Goal: Task Accomplishment & Management: Manage account settings

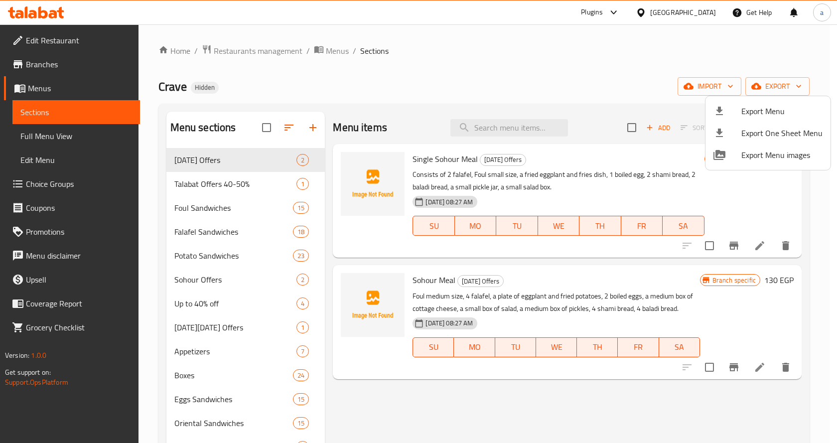
click at [55, 41] on div at bounding box center [418, 221] width 837 height 443
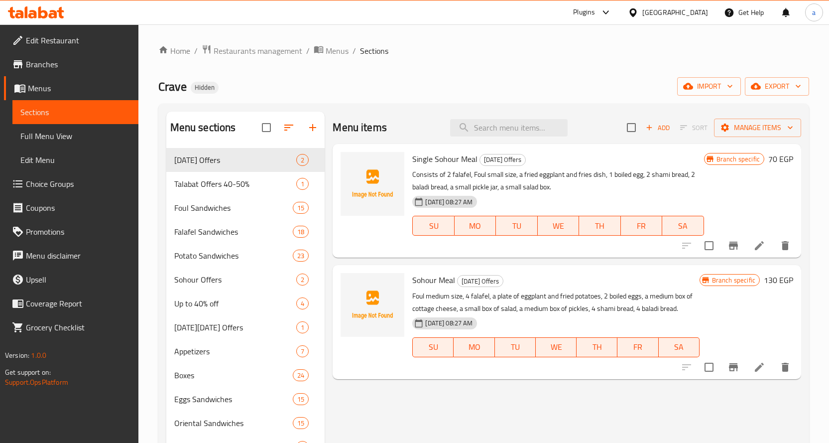
click at [60, 82] on span "Menus" at bounding box center [79, 88] width 103 height 12
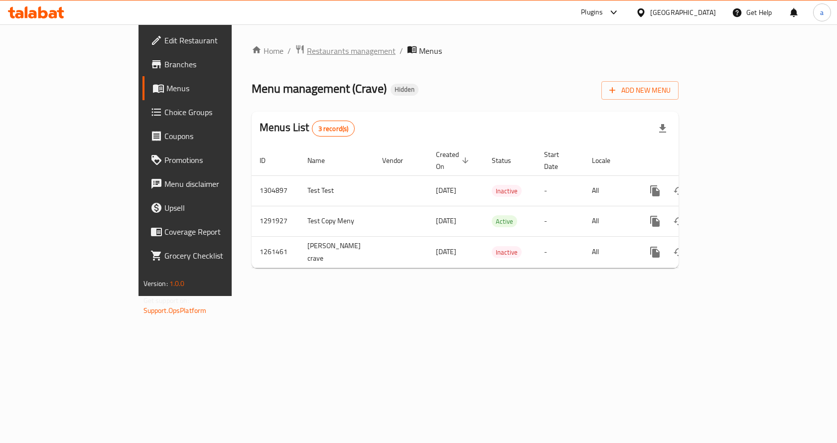
click at [307, 46] on span "Restaurants management" at bounding box center [351, 51] width 89 height 12
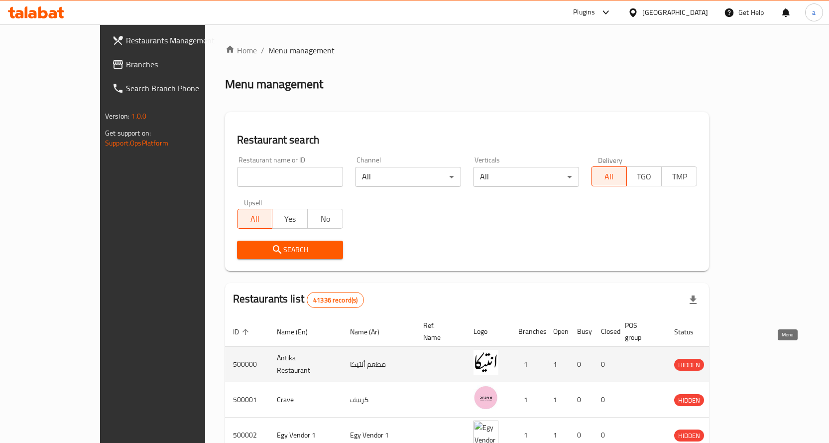
click at [740, 358] on icon "enhanced table" at bounding box center [734, 364] width 12 height 12
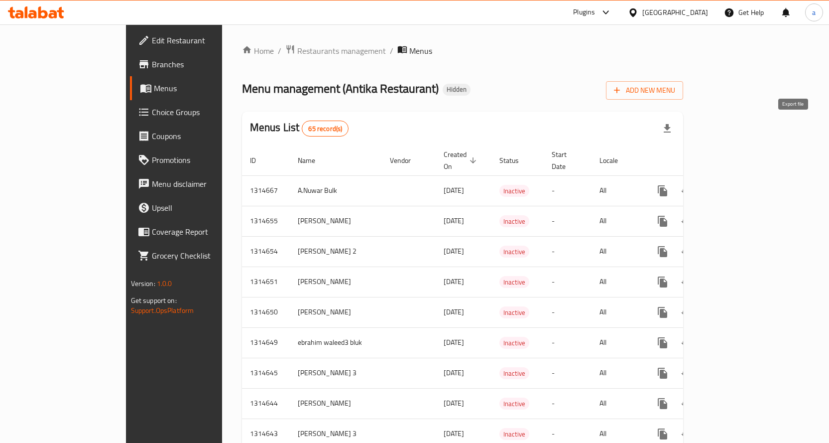
click at [673, 130] on icon "button" at bounding box center [667, 129] width 12 height 12
click at [683, 97] on button "Add New Menu" at bounding box center [644, 90] width 77 height 18
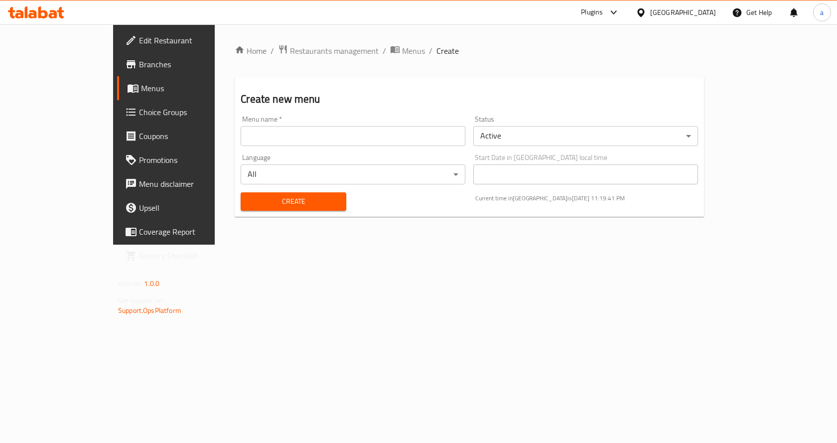
click at [446, 137] on input "text" at bounding box center [353, 136] width 225 height 20
click at [304, 245] on div "Home / Restaurants management / Menus / Create Create new menu Menu name   * Me…" at bounding box center [469, 134] width 509 height 220
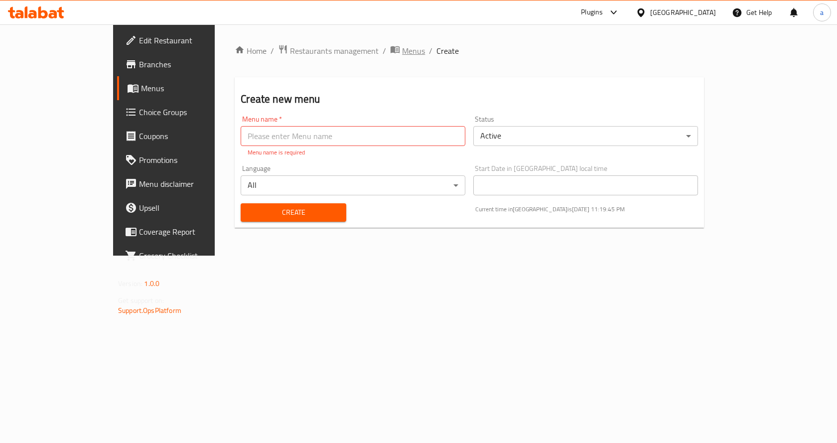
click at [402, 54] on span "Menus" at bounding box center [413, 51] width 23 height 12
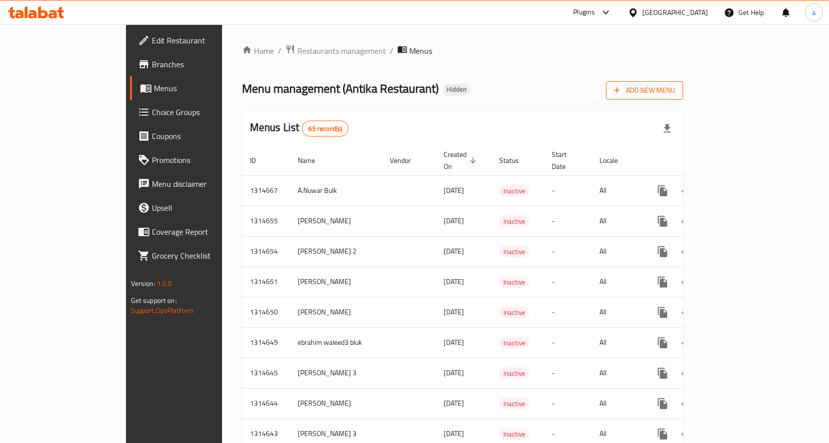
click at [675, 94] on span "Add New Menu" at bounding box center [644, 90] width 61 height 12
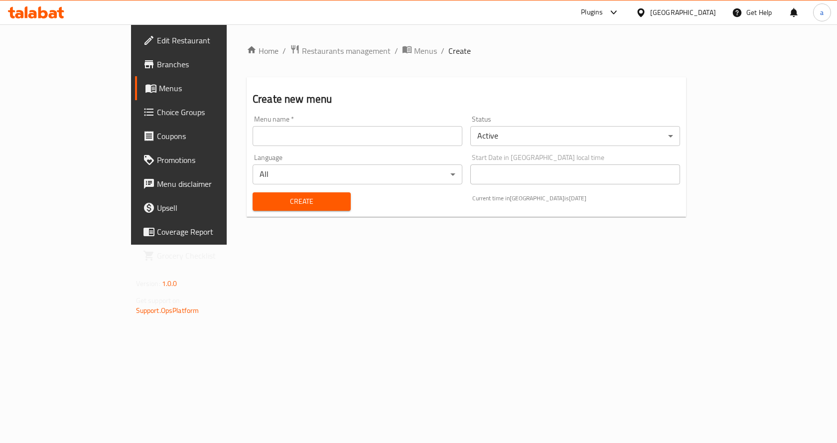
click at [369, 138] on input "text" at bounding box center [358, 136] width 210 height 20
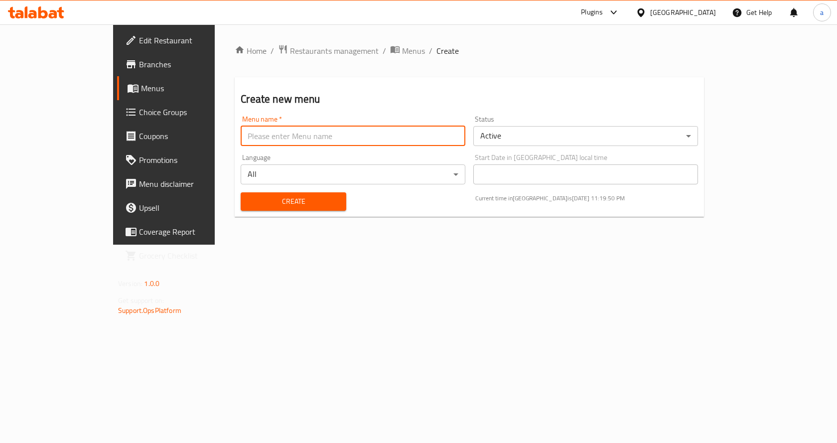
click at [353, 245] on div "Home / Restaurants management / Menus / Create Create new menu Menu name   * Me…" at bounding box center [469, 134] width 509 height 220
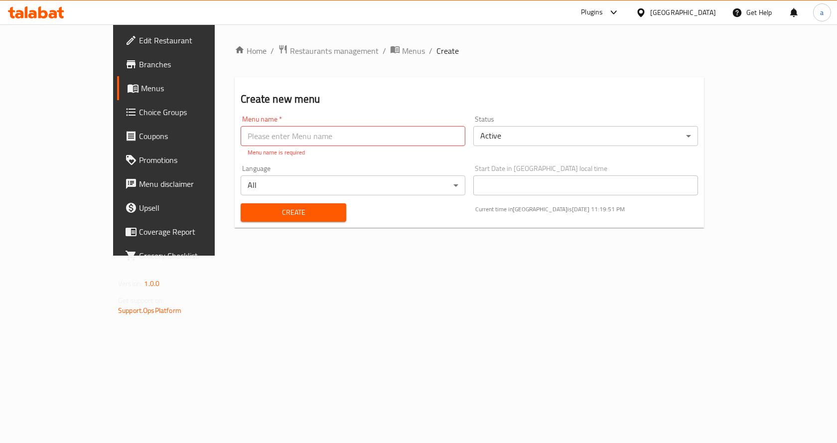
click at [362, 137] on input "text" at bounding box center [353, 136] width 225 height 20
type input "ي"
type input "demo"
click at [379, 236] on div "Home / Restaurants management / Menus / Create Create new menu Menu name   * de…" at bounding box center [469, 139] width 509 height 231
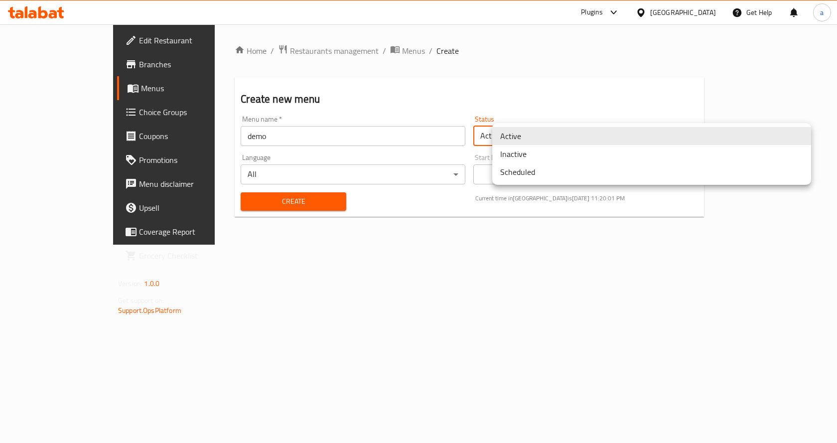
click at [602, 135] on body "​ Plugins [GEOGRAPHIC_DATA] Get Help a Edit Restaurant Branches Menus Choice Gr…" at bounding box center [418, 233] width 837 height 418
click at [596, 161] on li "Inactive" at bounding box center [651, 154] width 319 height 18
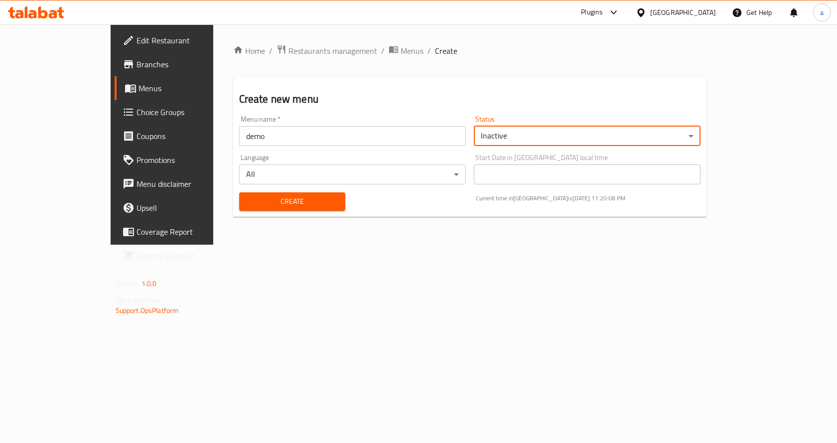
click at [263, 198] on span "Create" at bounding box center [292, 201] width 91 height 12
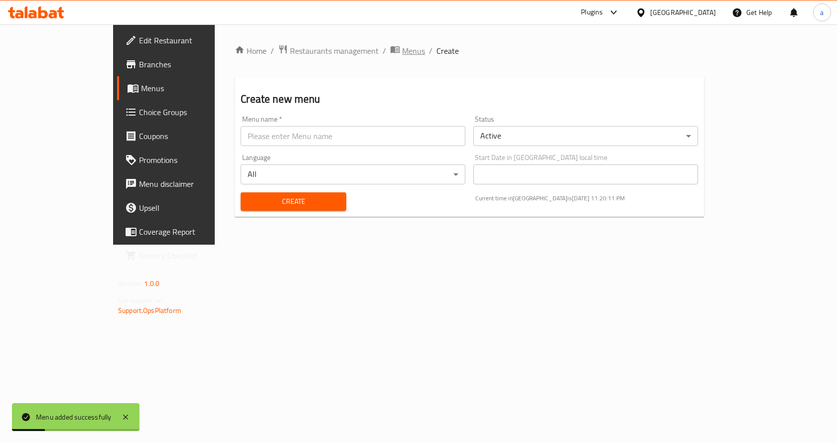
click at [402, 49] on span "Menus" at bounding box center [413, 51] width 23 height 12
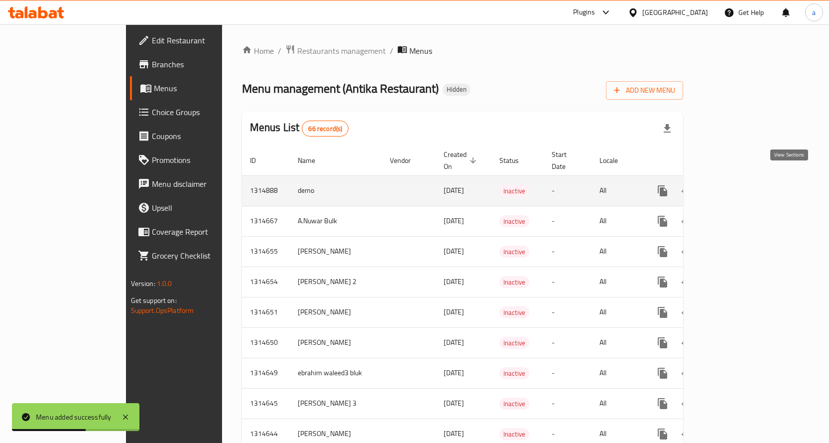
click at [741, 185] on icon "enhanced table" at bounding box center [735, 191] width 12 height 12
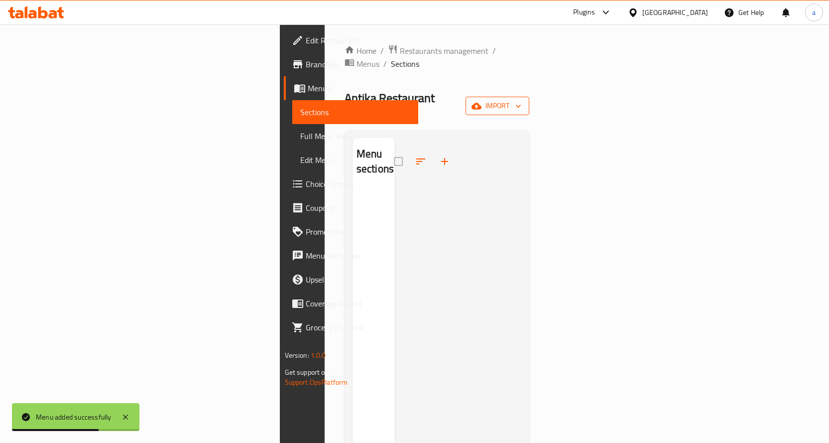
click at [523, 101] on icon "button" at bounding box center [518, 106] width 10 height 10
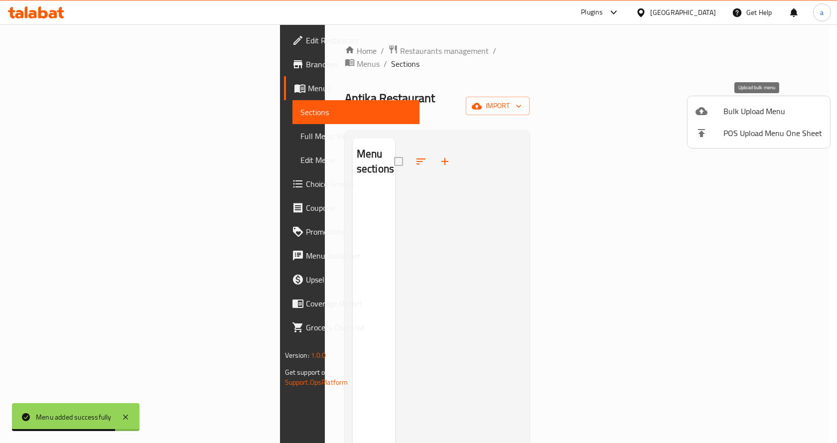
click at [787, 115] on span "Bulk Upload Menu" at bounding box center [772, 111] width 99 height 12
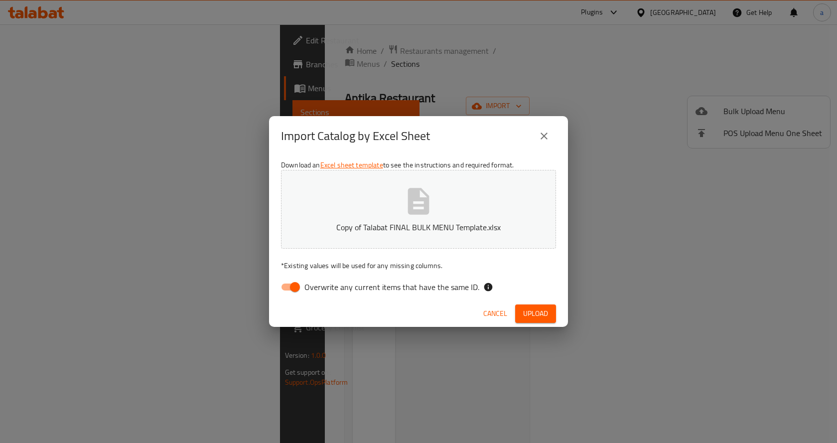
click at [535, 319] on span "Upload" at bounding box center [535, 313] width 25 height 12
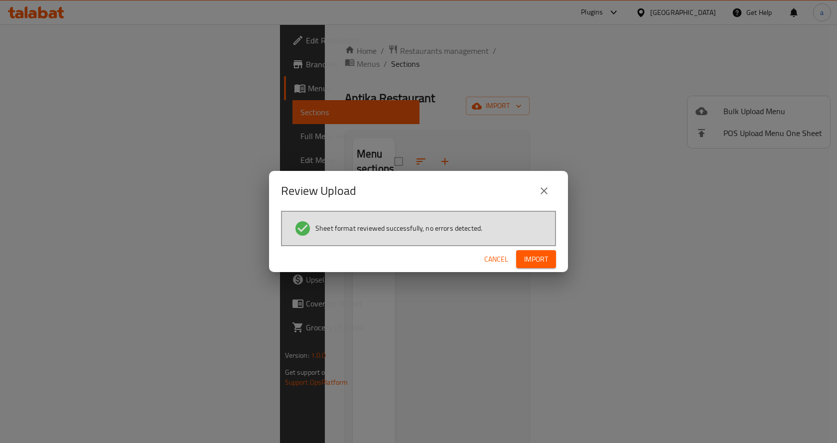
click at [547, 259] on span "Import" at bounding box center [536, 259] width 24 height 12
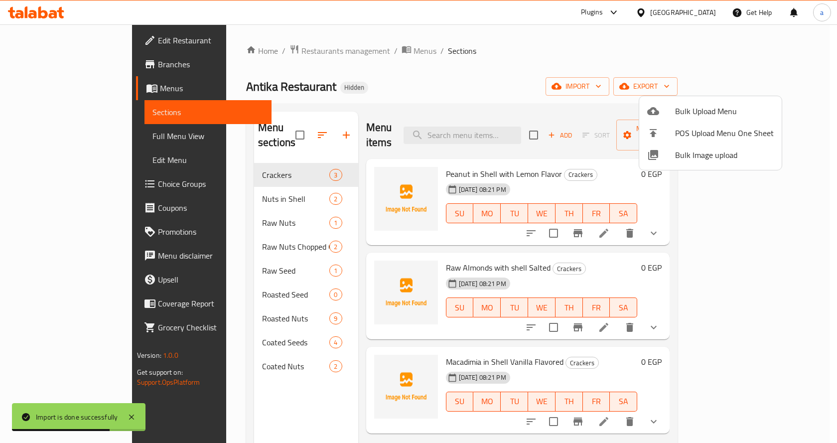
click at [69, 132] on div at bounding box center [418, 221] width 837 height 443
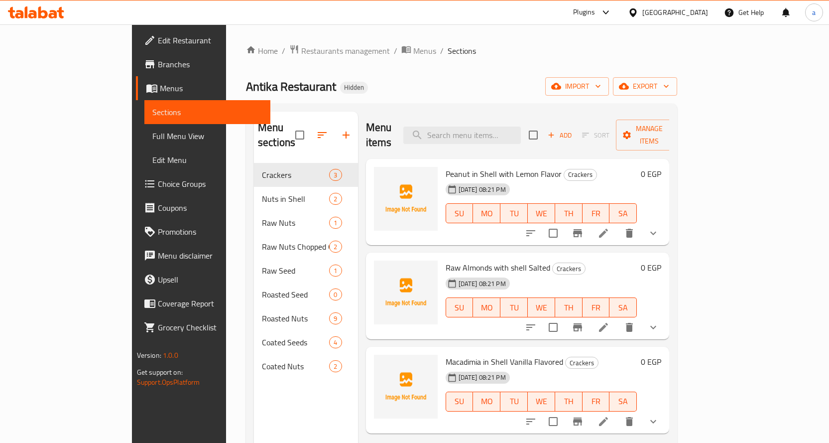
click at [152, 136] on span "Full Menu View" at bounding box center [207, 136] width 110 height 12
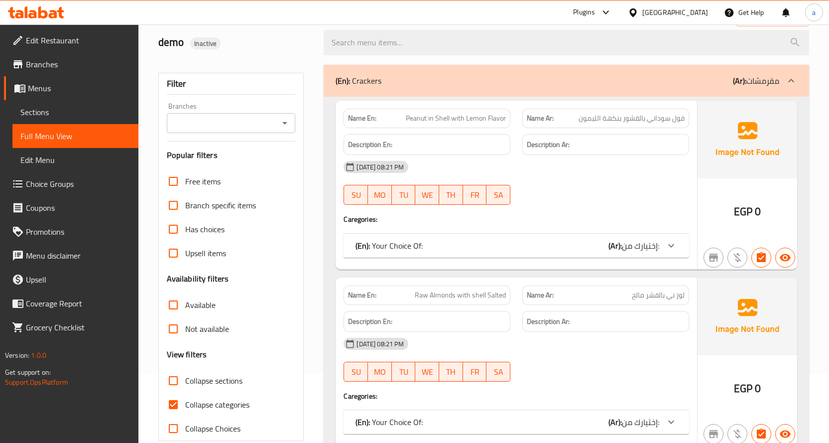
scroll to position [50, 0]
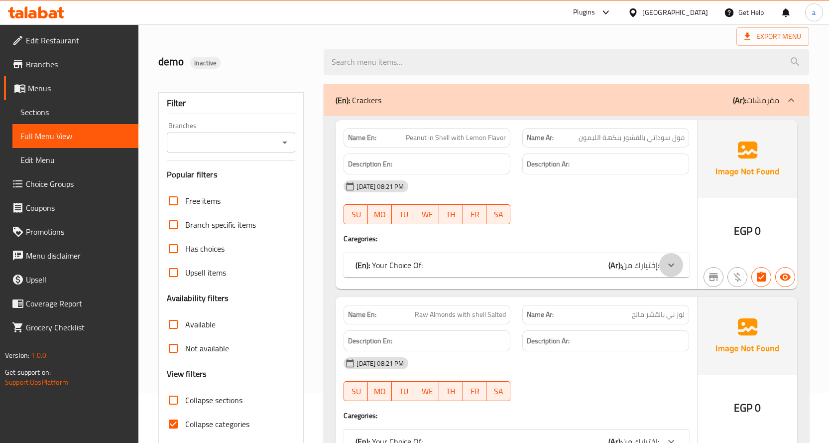
click at [664, 262] on div at bounding box center [671, 265] width 24 height 24
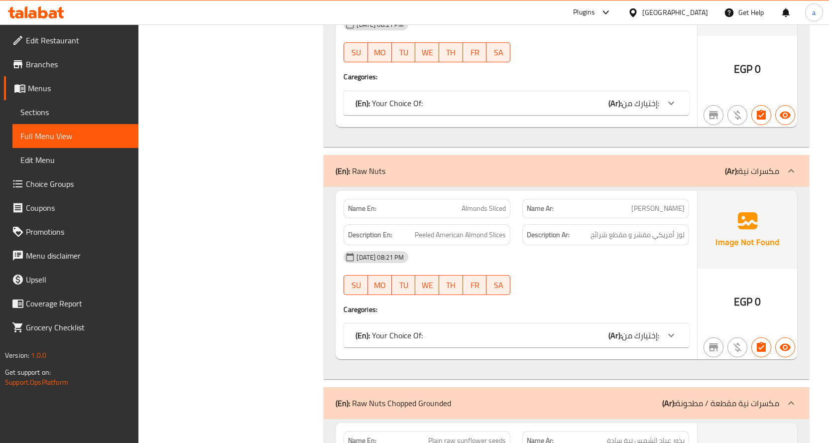
scroll to position [1145, 0]
drag, startPoint x: 504, startPoint y: 234, endPoint x: 412, endPoint y: 237, distance: 91.7
click at [412, 237] on h6 "Description En: Peeled American Almond Slices" at bounding box center [427, 234] width 158 height 12
drag, startPoint x: 411, startPoint y: 234, endPoint x: 512, endPoint y: 238, distance: 101.2
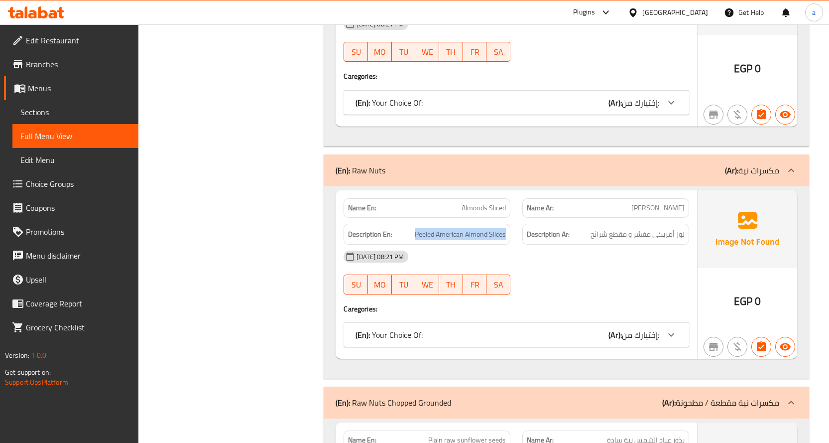
click at [512, 238] on div "Description En: Peeled American Almond Slices" at bounding box center [427, 234] width 179 height 33
copy span "Peeled American Almond Slices"
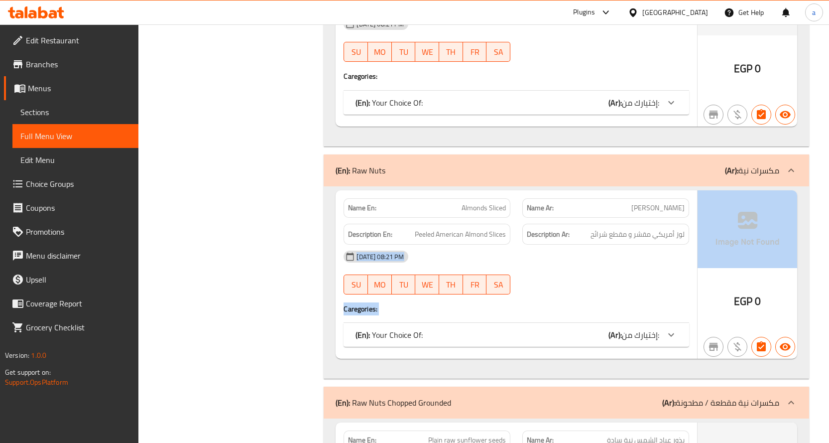
drag, startPoint x: 589, startPoint y: 233, endPoint x: 713, endPoint y: 240, distance: 124.2
click at [713, 240] on div "Name En: Almonds Sliced Name Ar: لوز شرايح Description En: Peeled American Almo…" at bounding box center [567, 274] width 462 height 169
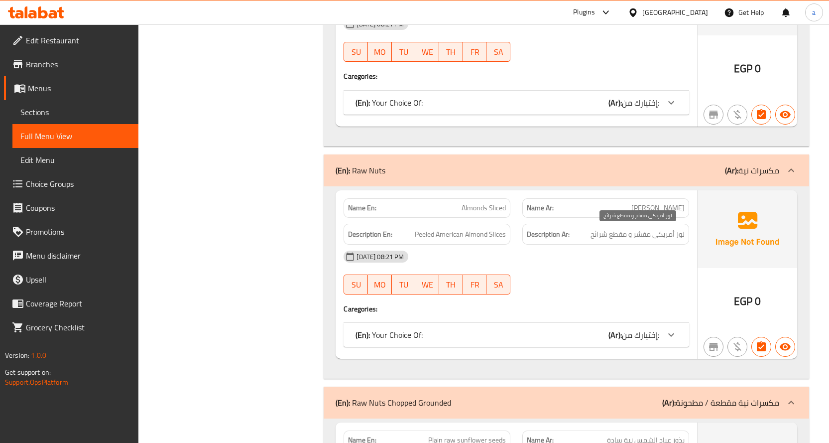
click at [594, 233] on span "لوز أمريكي مقشر و مقطع شرائح" at bounding box center [638, 234] width 94 height 12
click at [593, 233] on span "لوز أمريكي مقشر و مقطع شرائح" at bounding box center [638, 234] width 94 height 12
copy div "لوز أمريكي مقشر و مقطع شرائح"
click at [587, 281] on div "[DATE] 08:21 PM SU MO TU WE TH FR SA" at bounding box center [517, 273] width 358 height 56
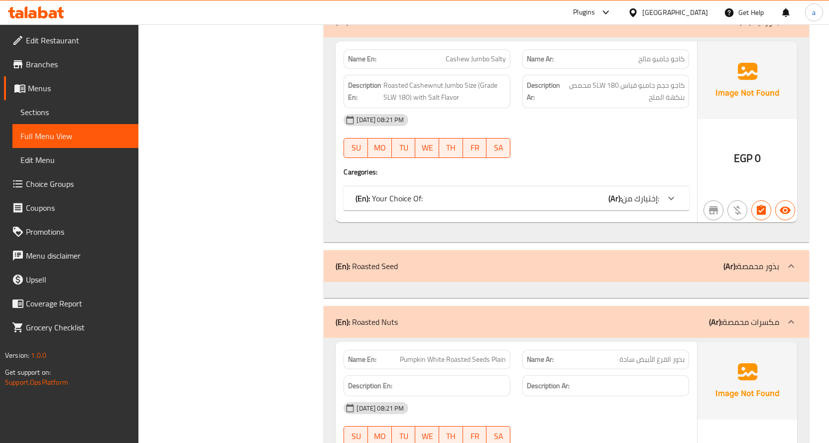
scroll to position [1942, 0]
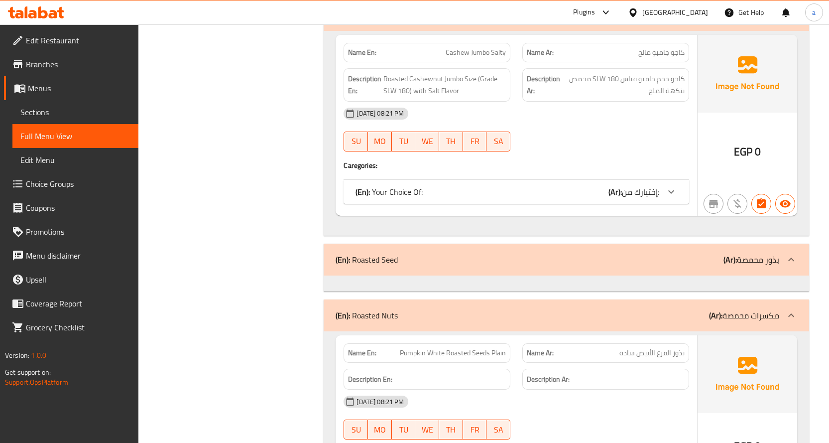
click at [650, 195] on span "إختيارك من:" at bounding box center [640, 191] width 37 height 15
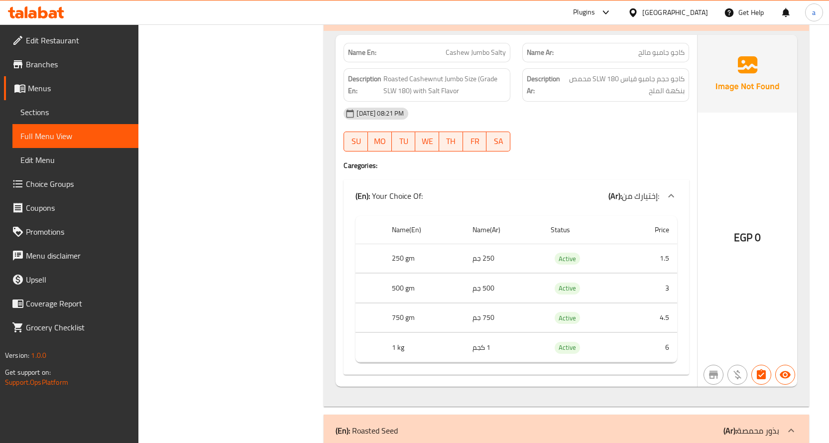
click at [661, 198] on div at bounding box center [671, 196] width 24 height 24
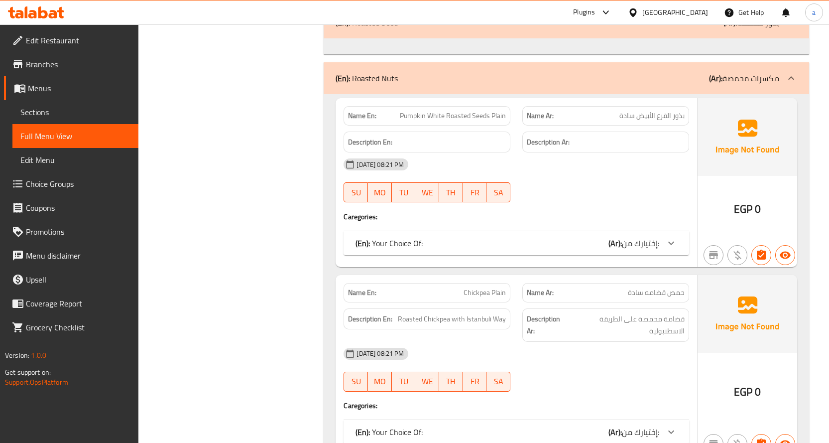
scroll to position [2191, 0]
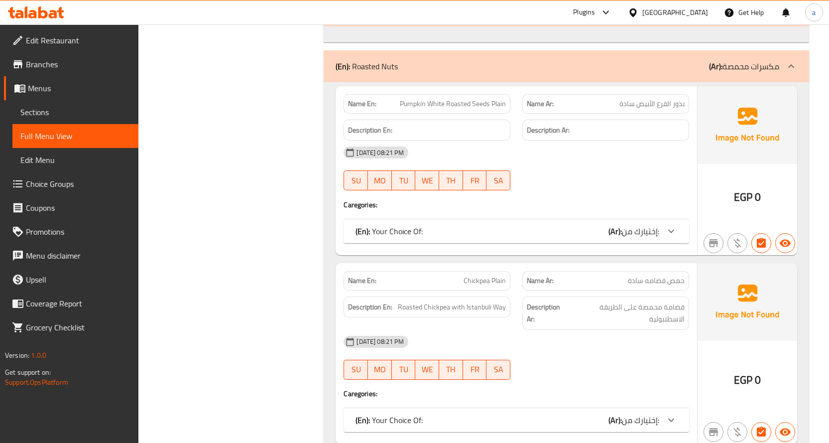
click at [630, 281] on span "حمص قضامه سادة" at bounding box center [656, 280] width 57 height 10
copy span "حمص قضامه سادة"
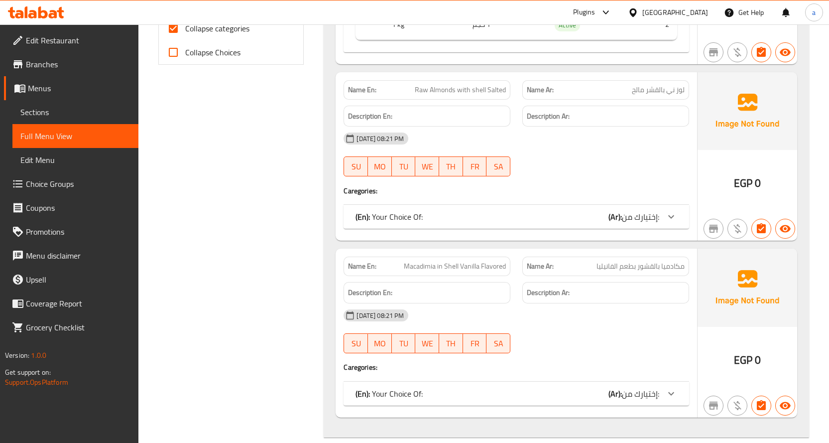
scroll to position [199, 0]
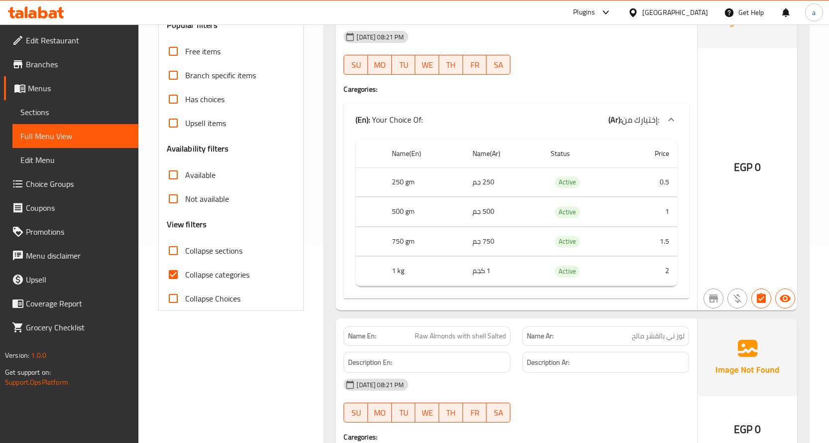
click at [77, 92] on span "Menus" at bounding box center [79, 88] width 103 height 12
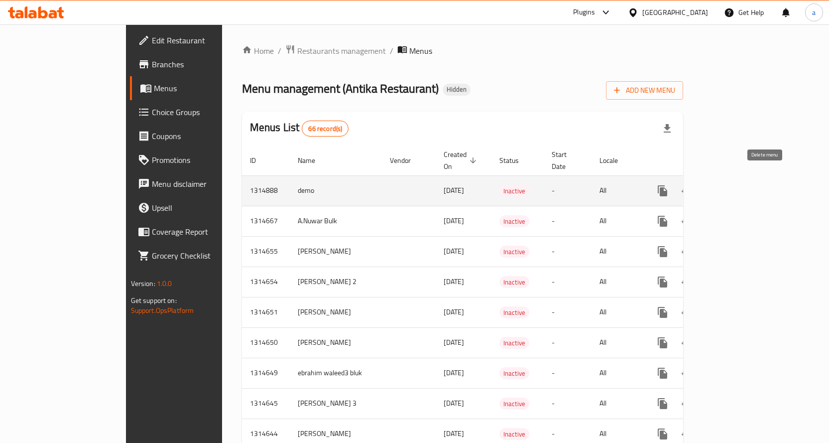
click at [714, 186] on icon "enhanced table" at bounding box center [710, 190] width 7 height 9
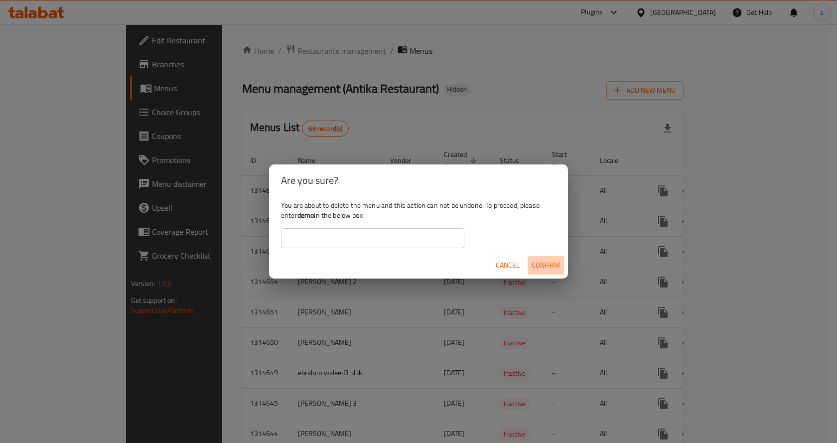
click at [543, 266] on span "Confirm" at bounding box center [545, 265] width 28 height 12
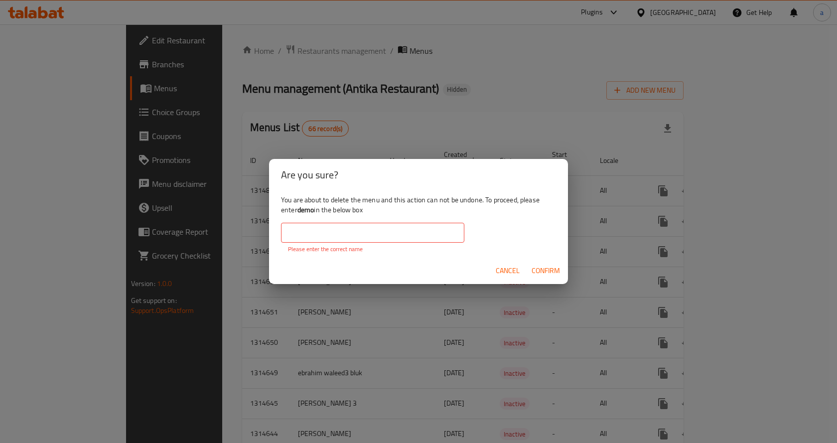
click at [398, 232] on input "text" at bounding box center [372, 233] width 183 height 20
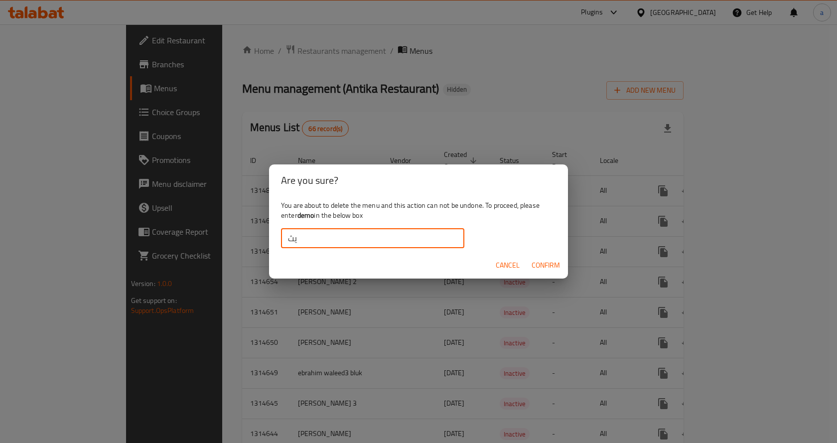
type input "ي"
type input "demo"
click at [548, 264] on span "Confirm" at bounding box center [545, 265] width 28 height 12
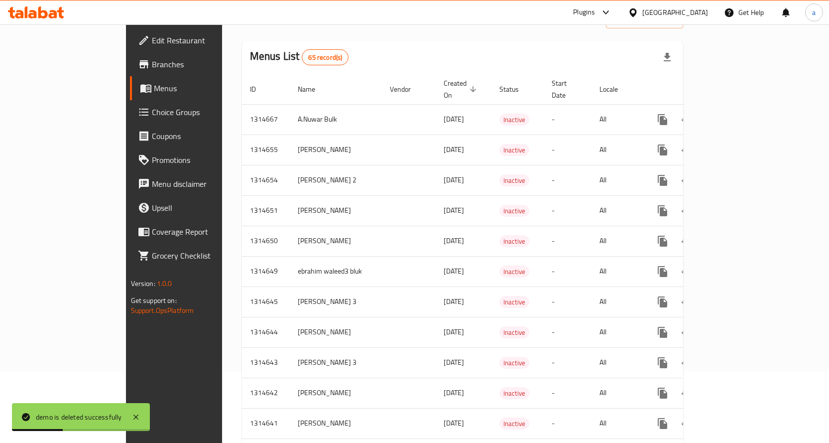
scroll to position [50, 0]
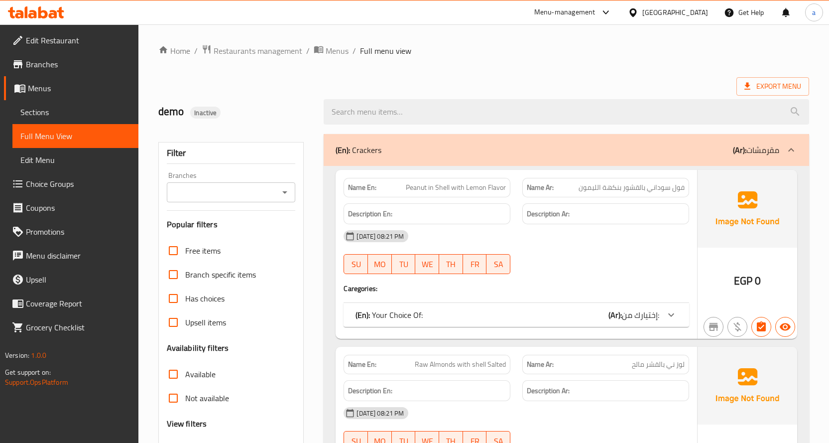
click at [80, 43] on span "Edit Restaurant" at bounding box center [78, 40] width 105 height 12
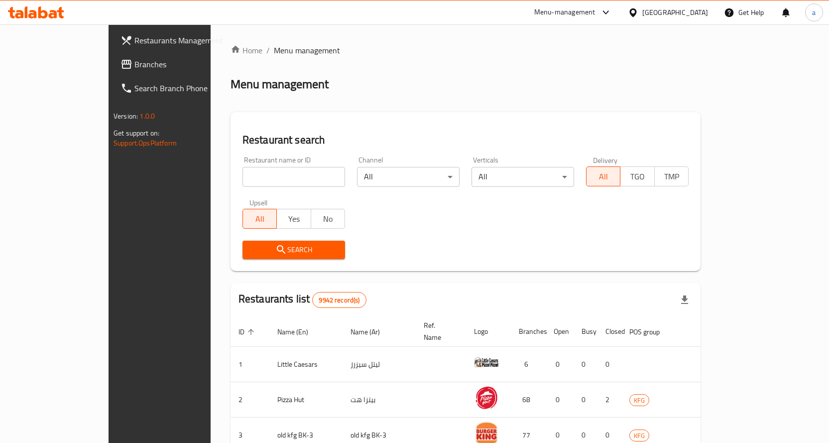
click at [558, 178] on body "​ Menu-management [GEOGRAPHIC_DATA] Get Help a Restaurants Management Branches …" at bounding box center [414, 233] width 829 height 418
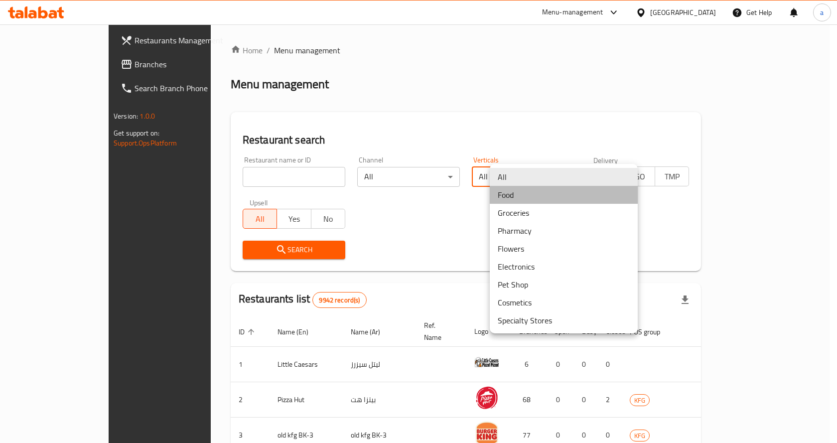
click at [533, 199] on li "Food" at bounding box center [564, 195] width 148 height 18
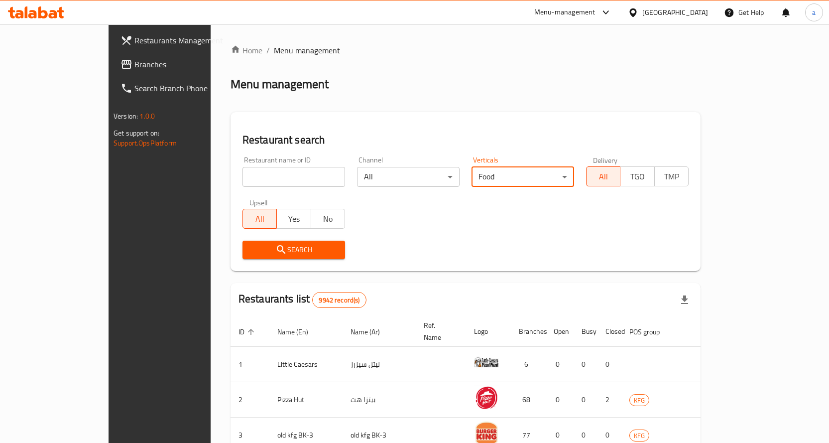
click at [251, 249] on span "Search" at bounding box center [294, 250] width 87 height 12
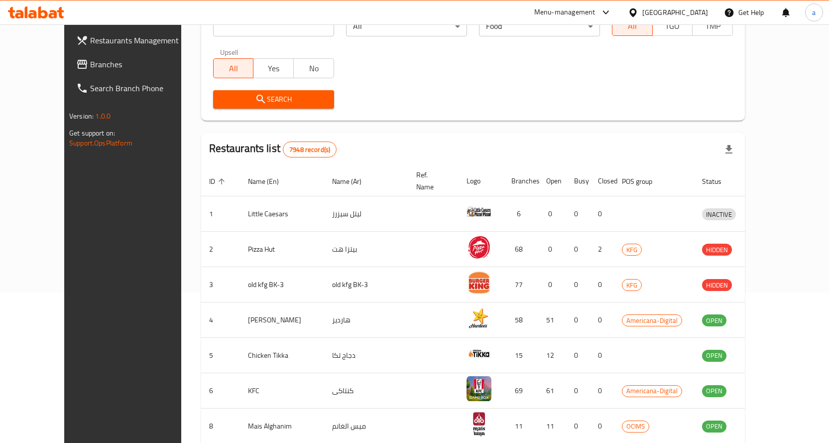
scroll to position [199, 0]
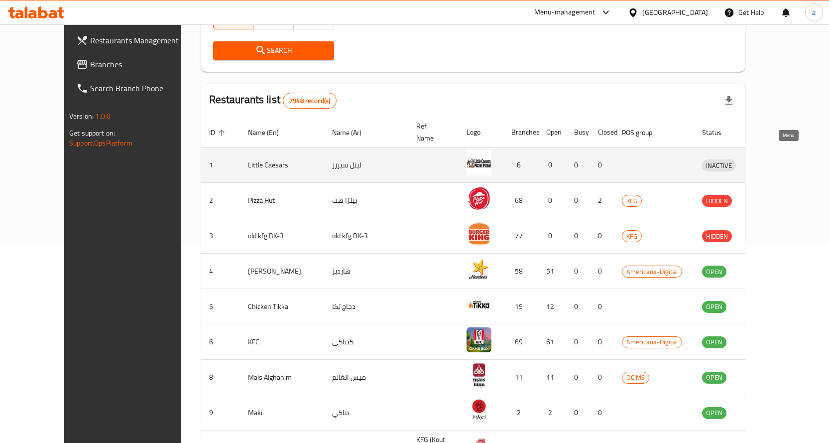
click at [768, 159] on icon "enhanced table" at bounding box center [762, 165] width 12 height 12
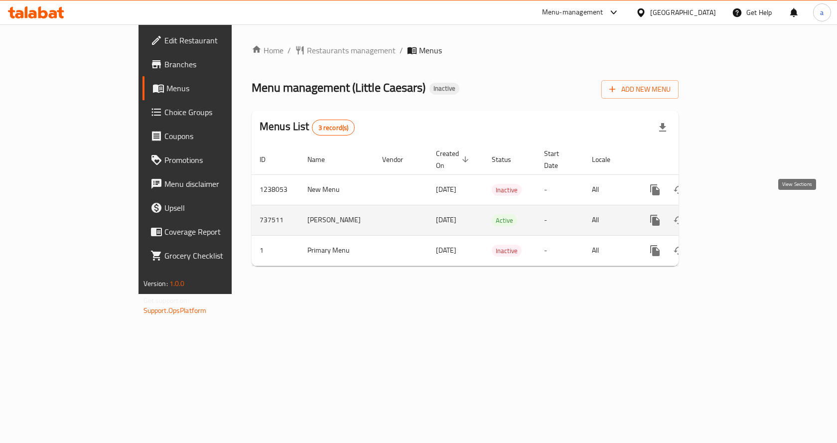
click at [733, 214] on icon "enhanced table" at bounding box center [727, 220] width 12 height 12
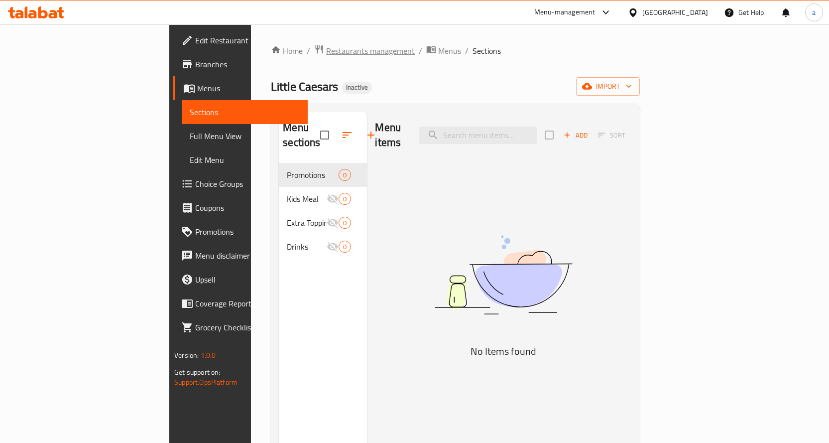
click at [326, 50] on span "Restaurants management" at bounding box center [370, 51] width 89 height 12
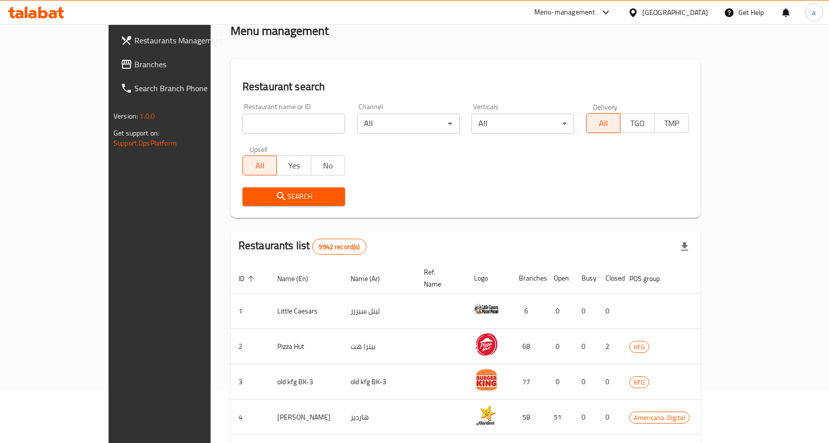
scroll to position [50, 0]
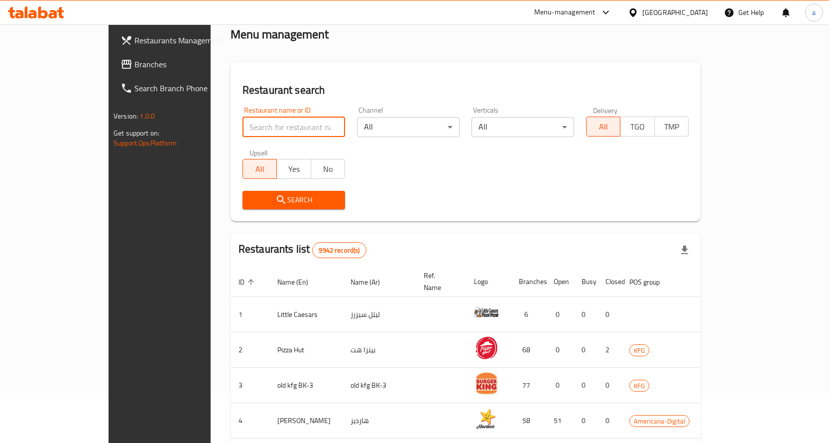
click at [279, 123] on input "search" at bounding box center [294, 127] width 103 height 20
paste input "Pecan"
type input "Pecan"
click button "Search" at bounding box center [294, 200] width 103 height 18
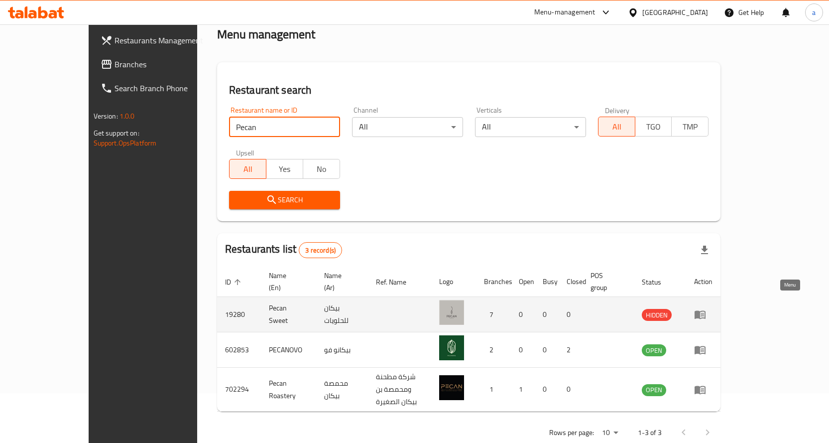
click at [706, 311] on icon "enhanced table" at bounding box center [700, 315] width 11 height 8
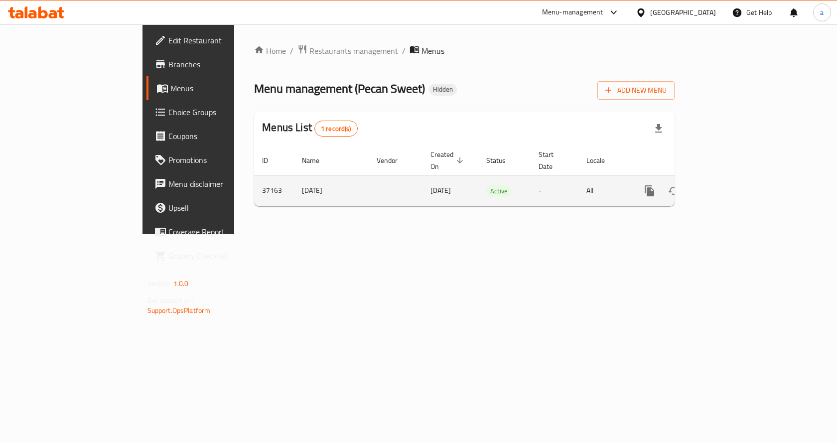
click at [578, 184] on td "-" at bounding box center [554, 190] width 48 height 30
click at [727, 185] on icon "enhanced table" at bounding box center [721, 191] width 12 height 12
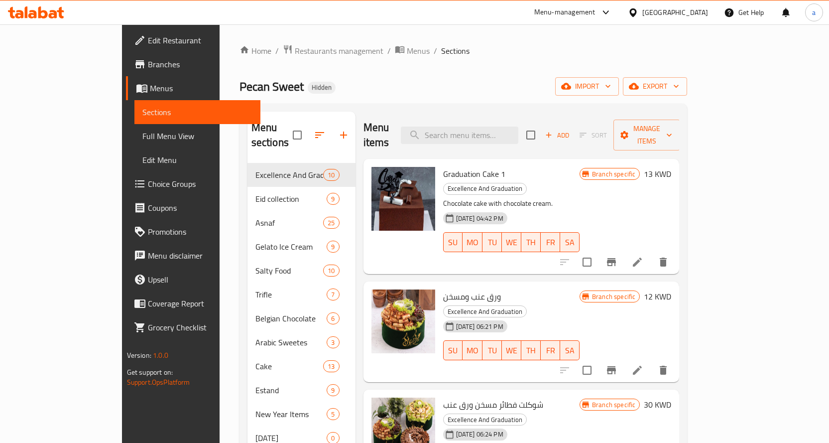
click at [688, 73] on div "Home / Restaurants management / Menus / Sections Pecan Sweet Hidden import expo…" at bounding box center [464, 303] width 448 height 518
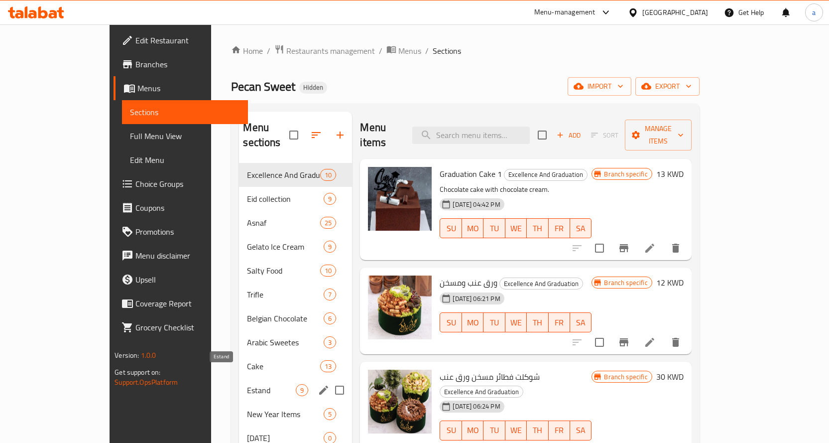
click at [247, 384] on span "Estand" at bounding box center [271, 390] width 49 height 12
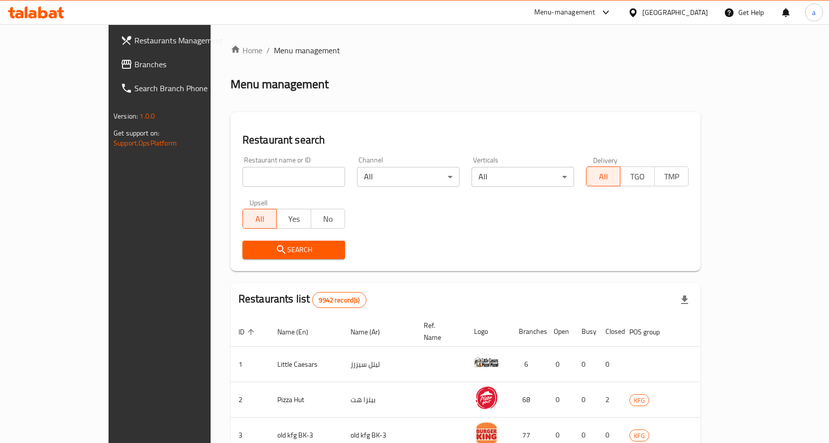
scroll to position [50, 0]
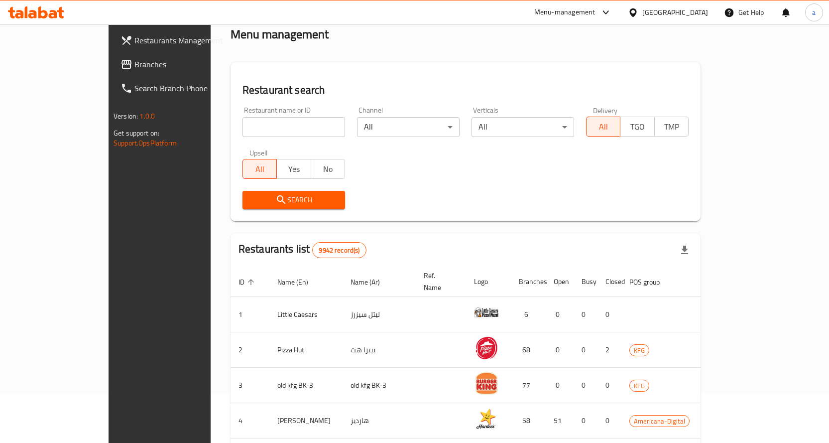
click at [252, 119] on input "search" at bounding box center [294, 127] width 103 height 20
paste input "Pecan"
type input "Pecan"
click button "Search" at bounding box center [294, 200] width 103 height 18
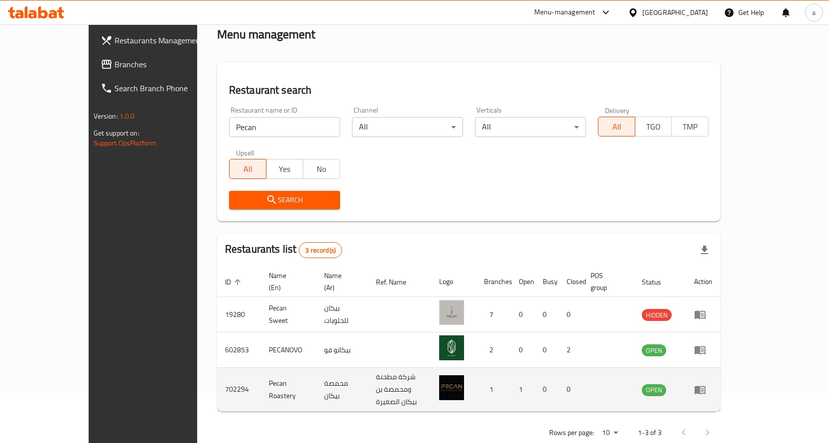
click at [322, 384] on td "محمصة بيكان" at bounding box center [342, 390] width 52 height 44
click at [706, 385] on icon "enhanced table" at bounding box center [700, 389] width 11 height 8
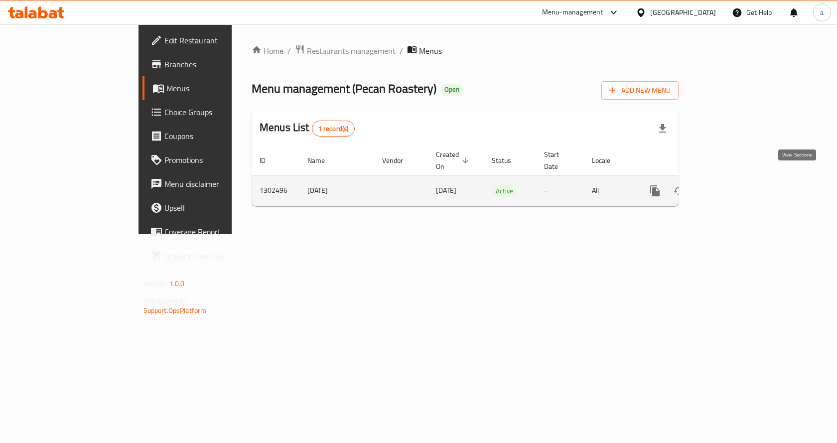
click at [733, 185] on icon "enhanced table" at bounding box center [727, 191] width 12 height 12
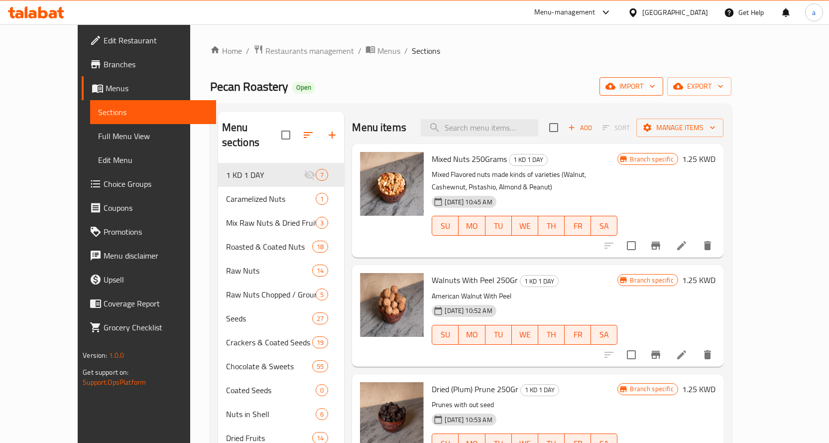
click at [655, 89] on span "import" at bounding box center [632, 86] width 48 height 12
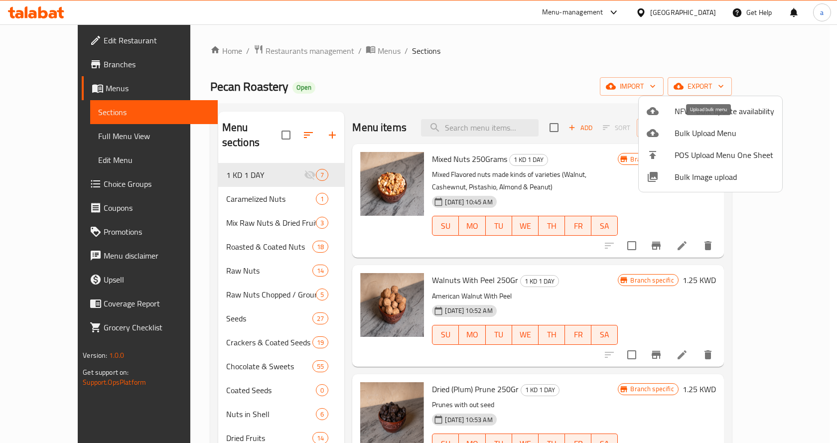
click at [731, 128] on span "Bulk Upload Menu" at bounding box center [724, 133] width 100 height 12
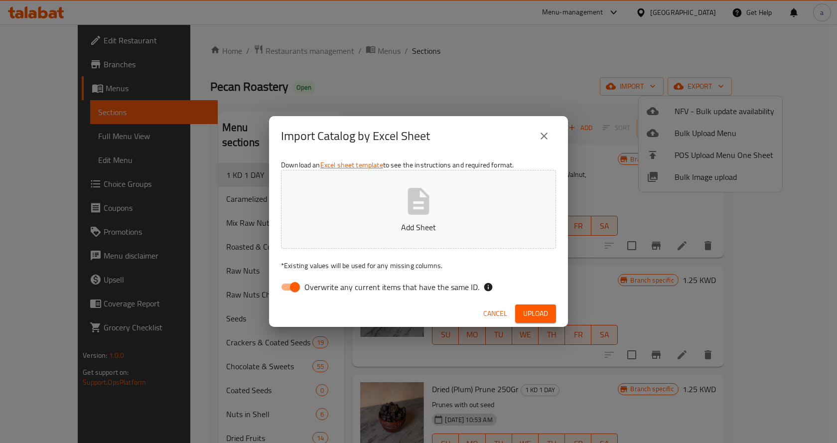
click at [533, 317] on span "Upload" at bounding box center [535, 313] width 25 height 12
click at [542, 138] on icon "close" at bounding box center [544, 136] width 12 height 12
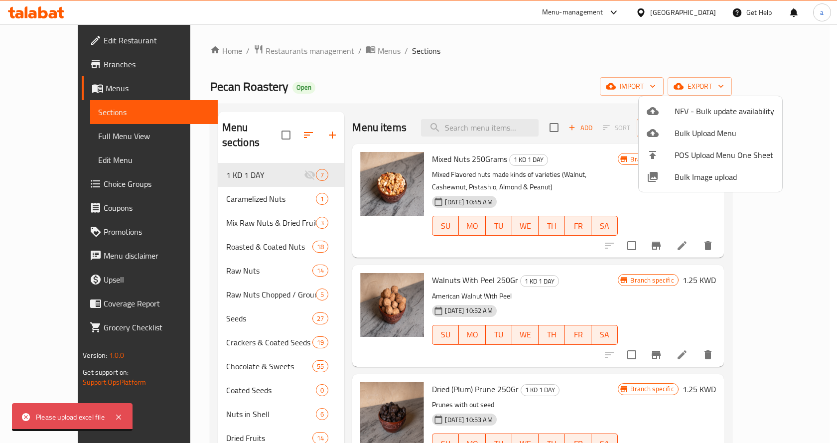
click at [722, 88] on div at bounding box center [418, 221] width 837 height 443
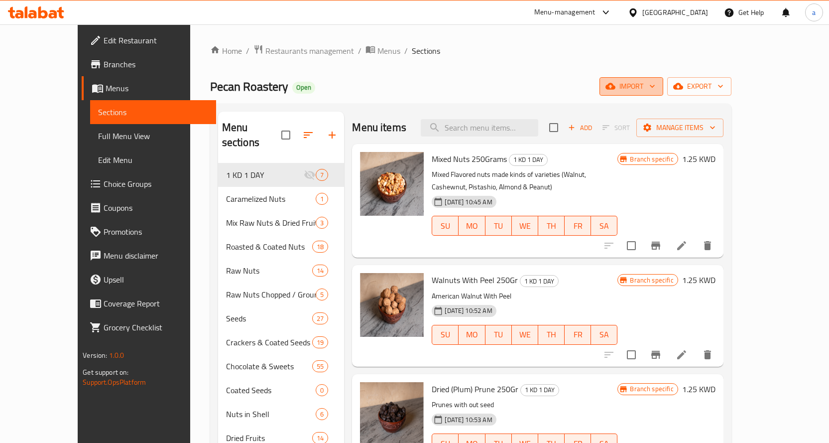
click at [655, 84] on span "import" at bounding box center [632, 86] width 48 height 12
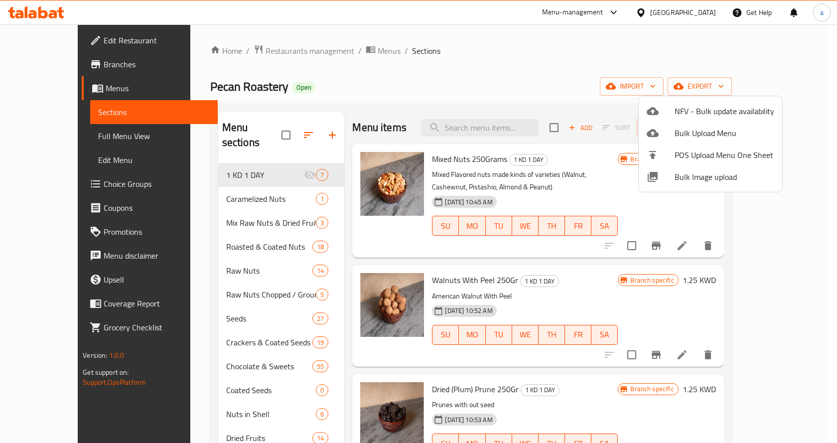
click at [750, 86] on div at bounding box center [418, 221] width 837 height 443
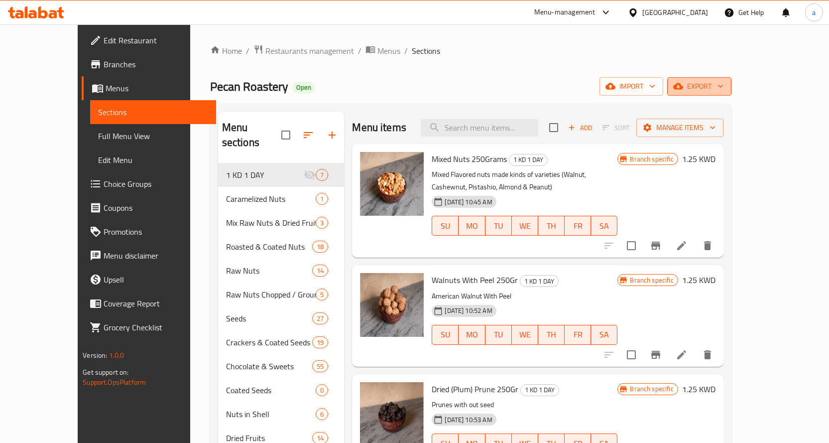
click at [732, 87] on button "export" at bounding box center [699, 86] width 64 height 18
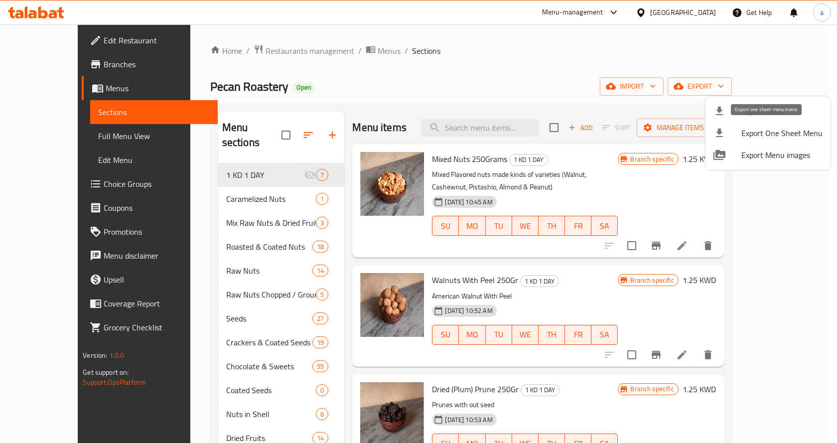
click at [754, 132] on span "Export One Sheet Menu" at bounding box center [781, 133] width 81 height 12
click at [762, 117] on span "Export Menu" at bounding box center [781, 111] width 81 height 12
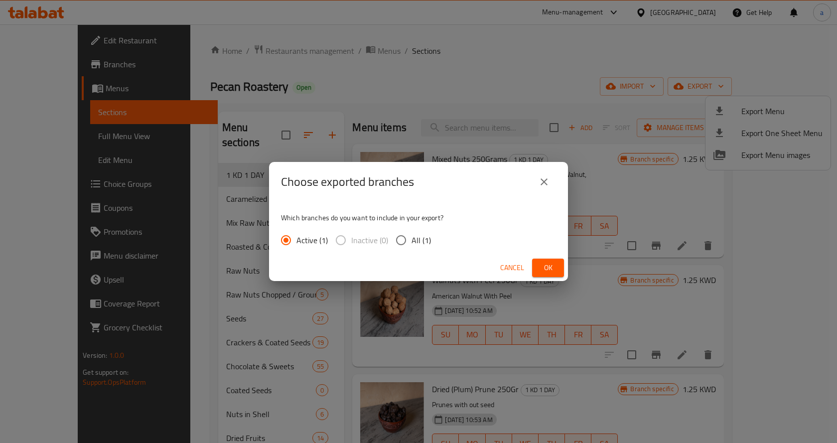
click at [395, 239] on input "All (1)" at bounding box center [400, 240] width 21 height 21
radio input "true"
click at [553, 267] on span "Ok" at bounding box center [548, 267] width 16 height 12
